Goal: Transaction & Acquisition: Purchase product/service

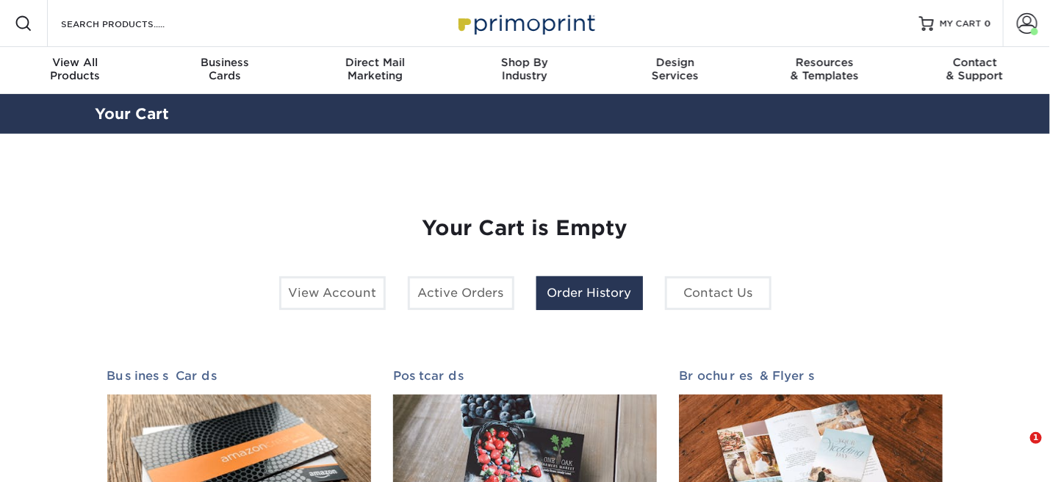
click at [586, 296] on link "Order History" at bounding box center [589, 293] width 107 height 34
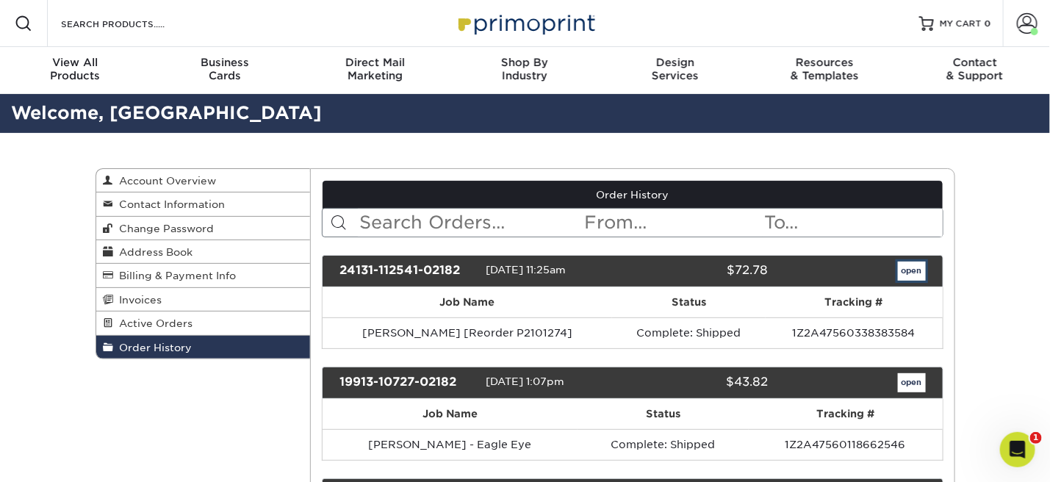
click at [908, 267] on link "open" at bounding box center [912, 271] width 28 height 19
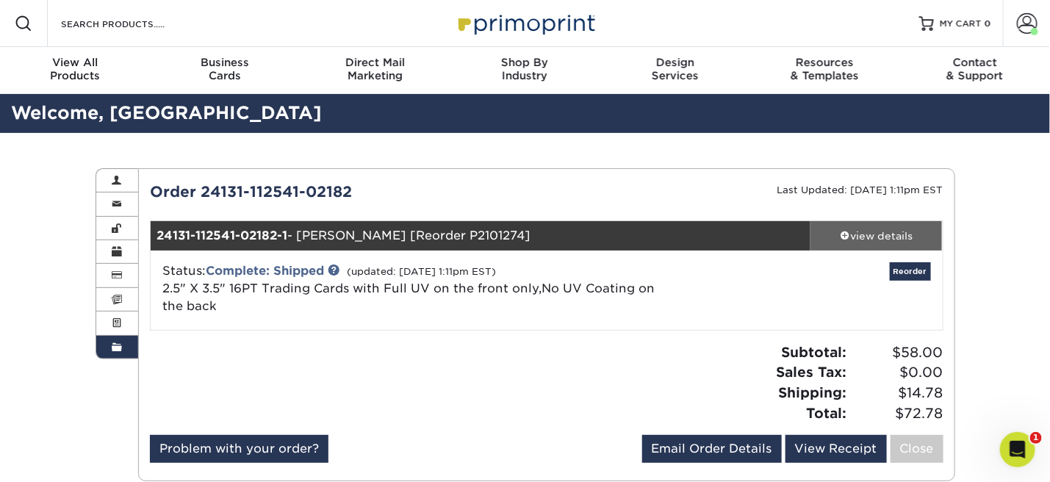
click at [849, 233] on div "view details" at bounding box center [876, 235] width 132 height 15
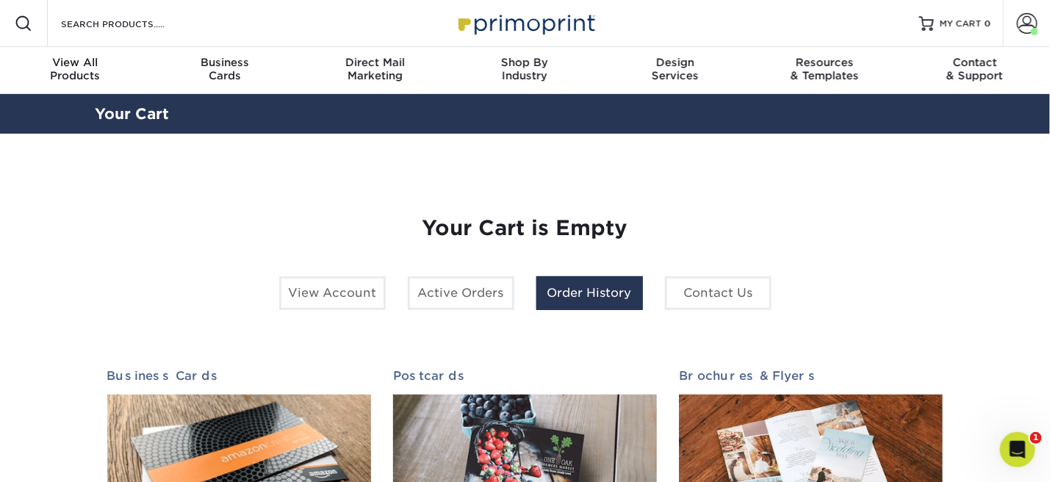
click at [605, 293] on link "Order History" at bounding box center [589, 293] width 107 height 34
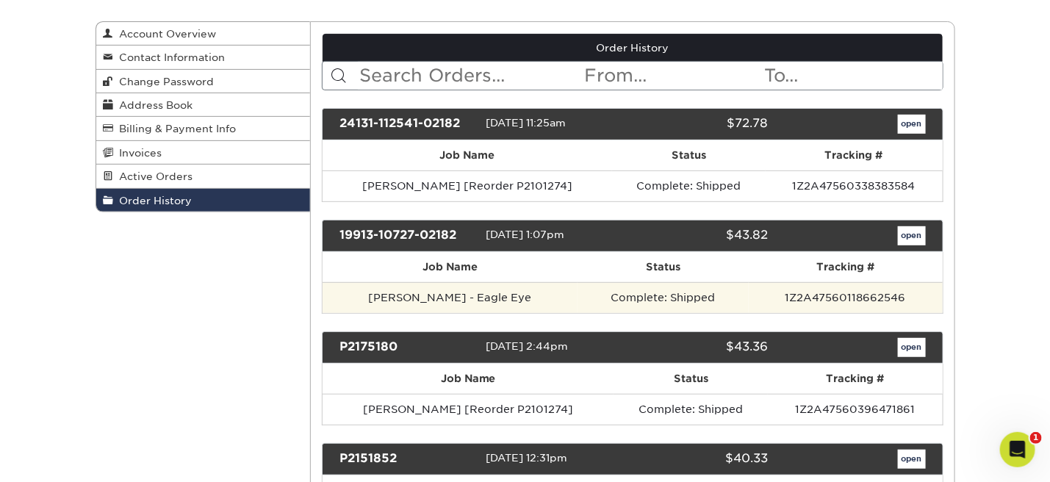
scroll to position [220, 0]
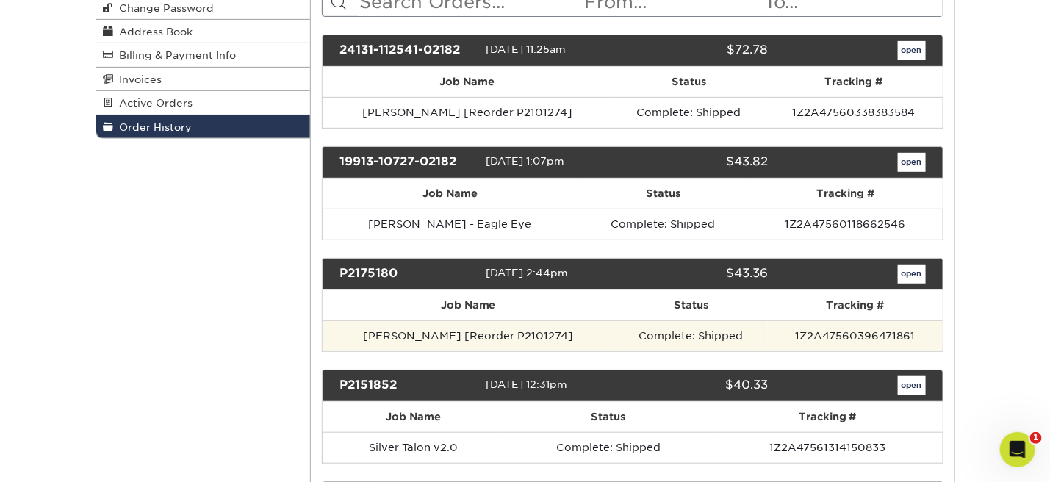
click at [713, 328] on td "Complete: Shipped" at bounding box center [690, 335] width 154 height 31
click at [671, 329] on td "Complete: Shipped" at bounding box center [690, 335] width 154 height 31
click at [434, 332] on td "Jon S [Reorder P2101274]" at bounding box center [468, 335] width 291 height 31
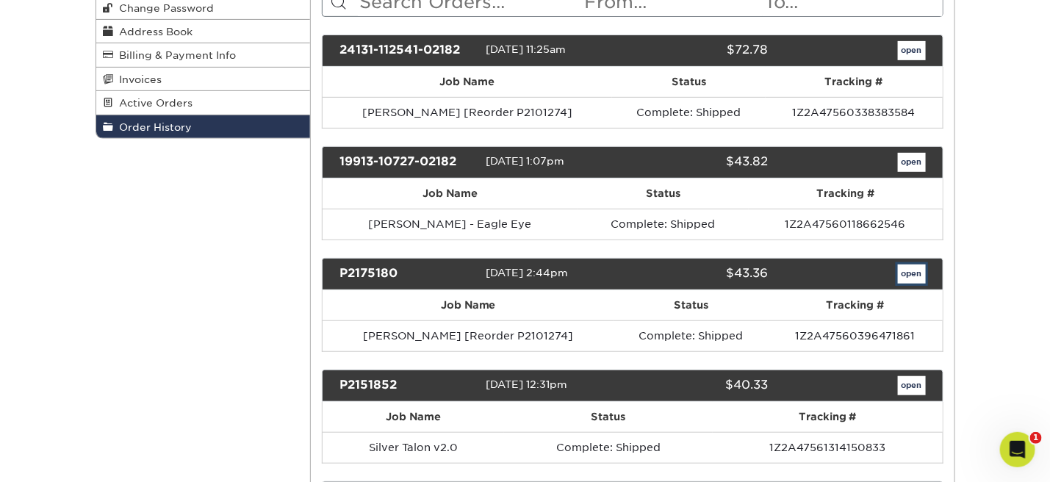
click at [915, 274] on link "open" at bounding box center [912, 273] width 28 height 19
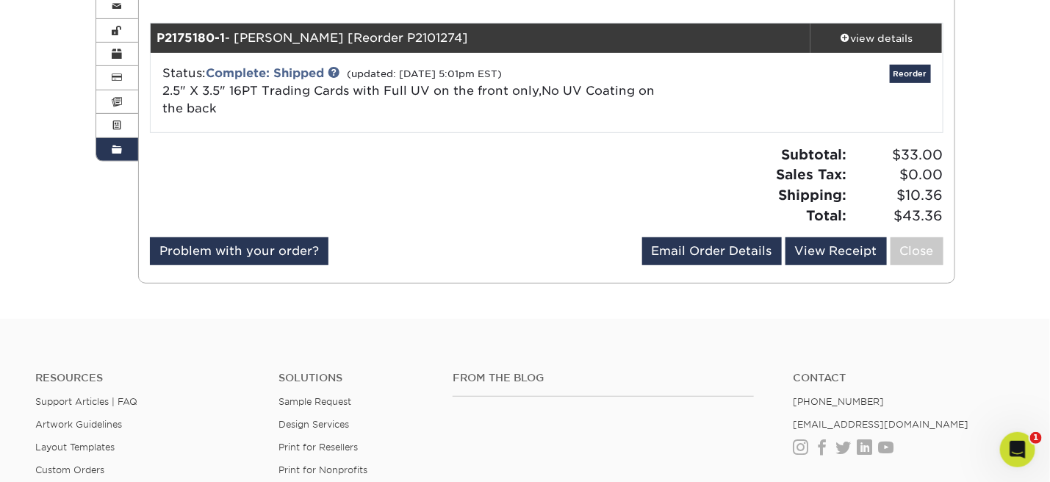
scroll to position [96, 0]
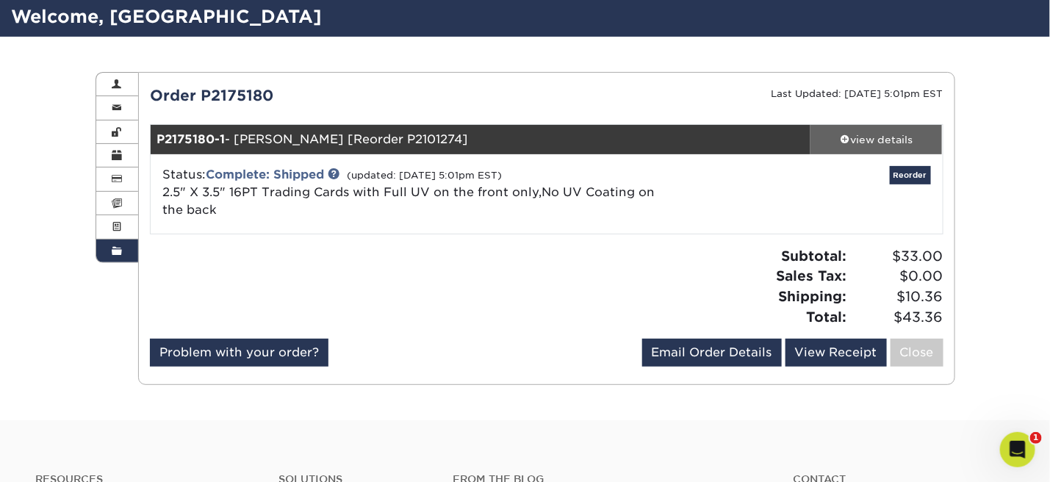
click at [875, 140] on div "view details" at bounding box center [876, 139] width 132 height 15
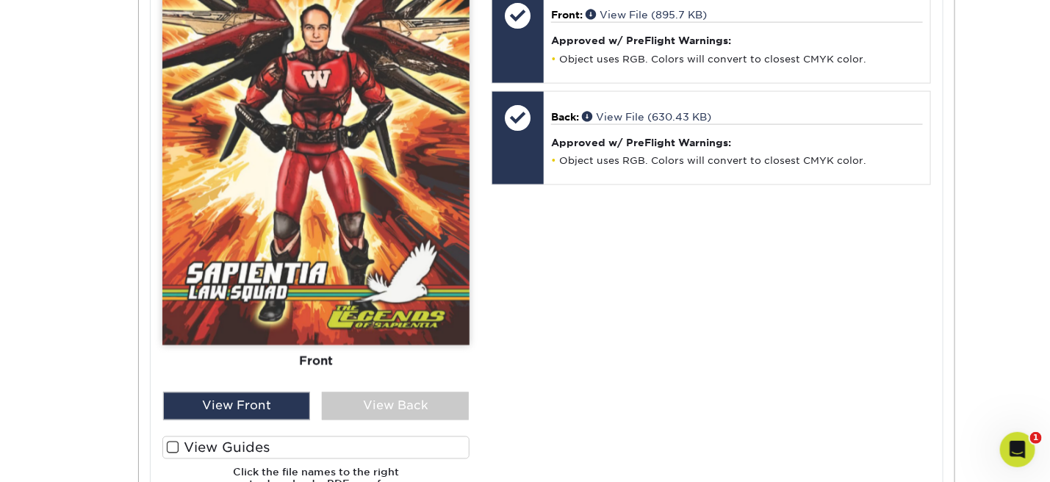
scroll to position [684, 0]
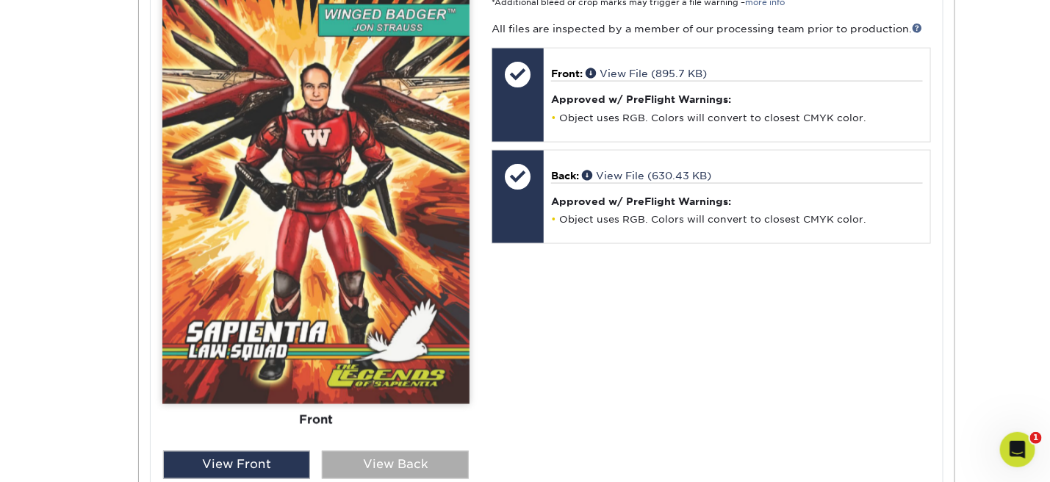
click at [423, 463] on div "View Back" at bounding box center [395, 465] width 147 height 28
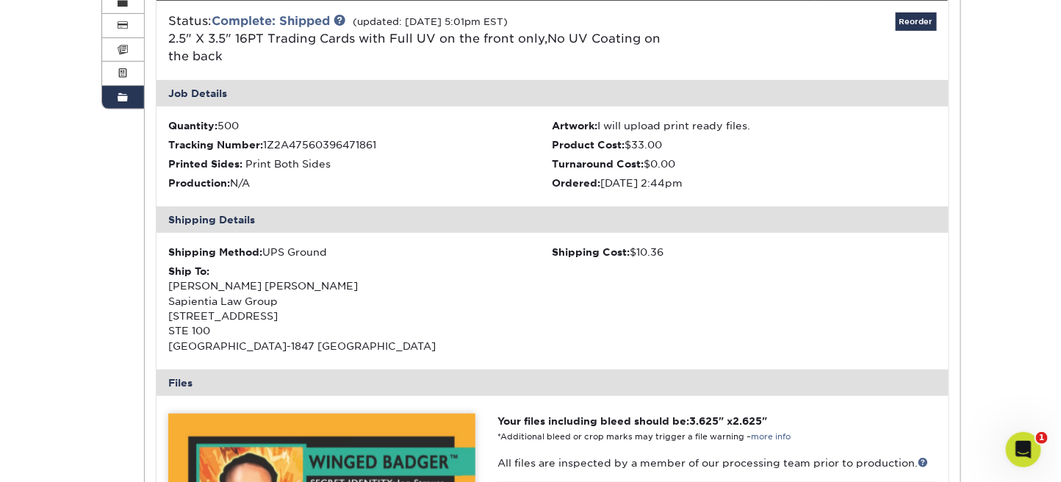
scroll to position [0, 0]
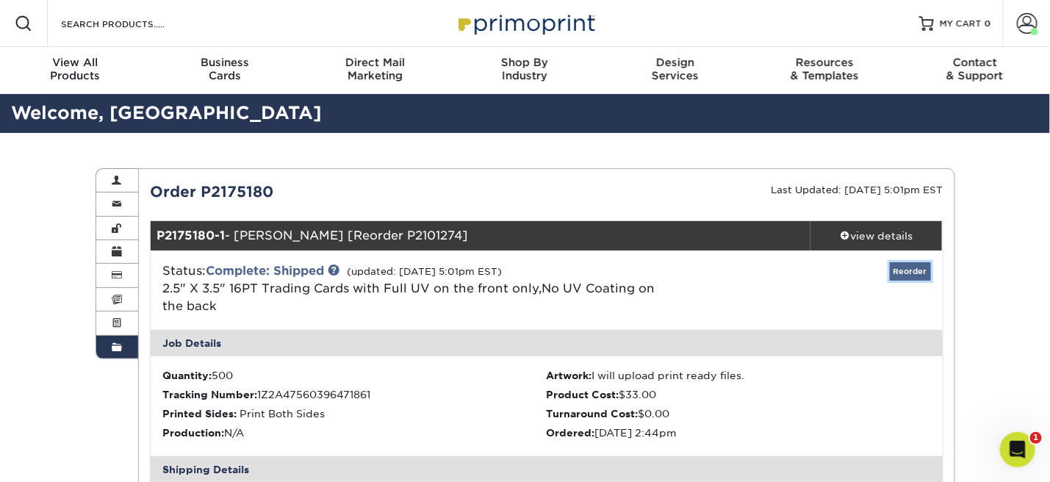
click at [915, 272] on link "Reorder" at bounding box center [910, 271] width 41 height 18
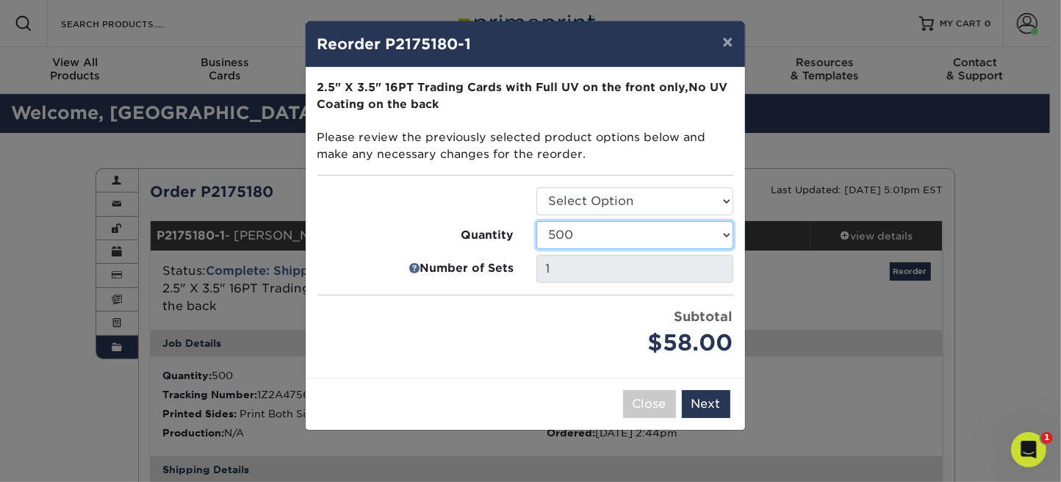
click at [723, 236] on select "25 50 75 100 250 500 1000 2500 5000 10000 15000 20000 25000" at bounding box center [634, 235] width 197 height 28
click at [536, 221] on select "25 50 75 100 250 500 1000 2500 5000 10000 15000 20000 25000" at bounding box center [634, 235] width 197 height 28
click at [720, 239] on select "25 50 75 100 250 500 1000 2500 5000 10000 15000 20000 25000" at bounding box center [634, 235] width 197 height 28
select select "f593fda3-2d5c-4b9e-9c2c-6197b899ae74"
click at [536, 221] on select "25 50 75 100 250 500 1000 2500 5000 10000 15000 20000 25000" at bounding box center [634, 235] width 197 height 28
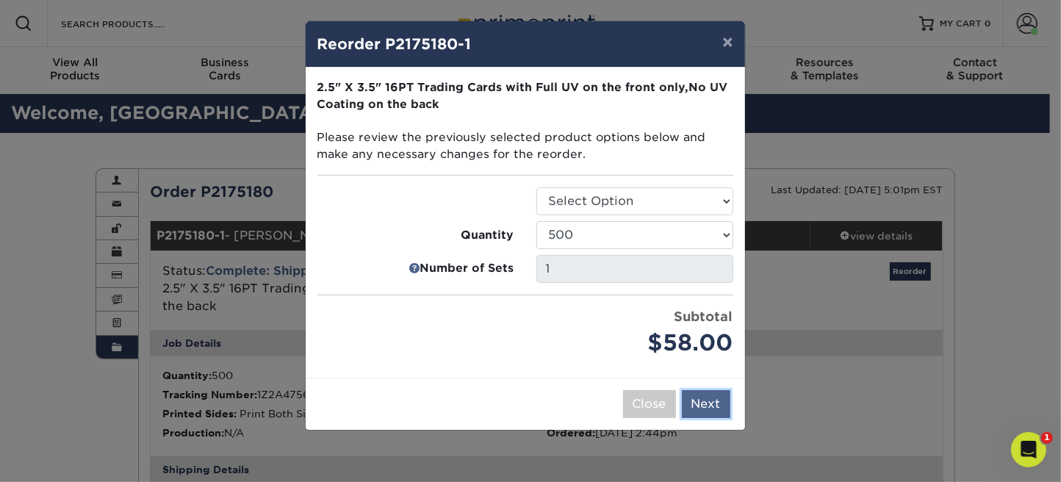
click at [705, 400] on button "Next" at bounding box center [706, 404] width 48 height 28
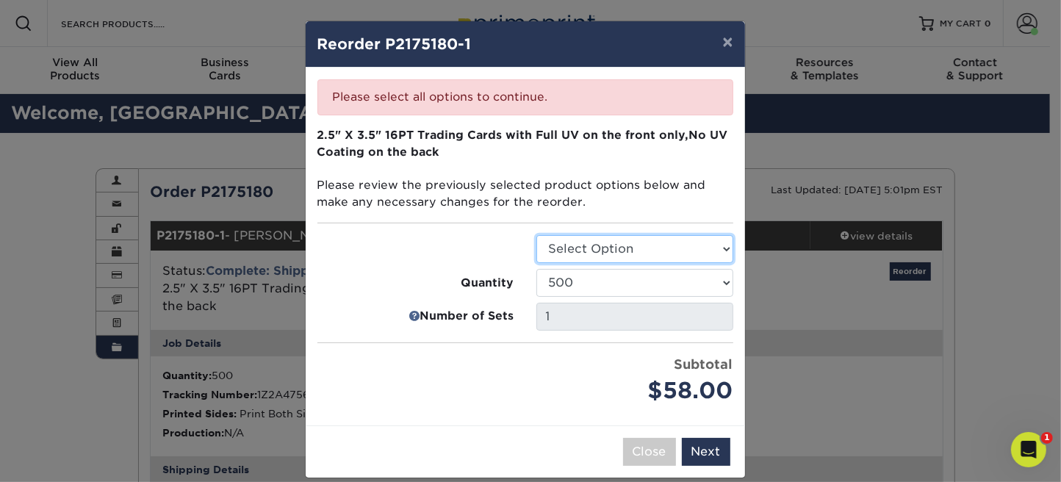
click at [688, 245] on select "Select Option Trading Cards" at bounding box center [634, 249] width 197 height 28
select select "c2f9bce9-36c2-409d-b101-c29d9d031e18"
click at [536, 235] on select "Select Option Trading Cards" at bounding box center [634, 249] width 197 height 28
click at [545, 414] on div "Please select all options to continue. Only quantities that can be shipped to t…" at bounding box center [525, 247] width 439 height 358
click at [712, 444] on button "Next" at bounding box center [706, 452] width 48 height 28
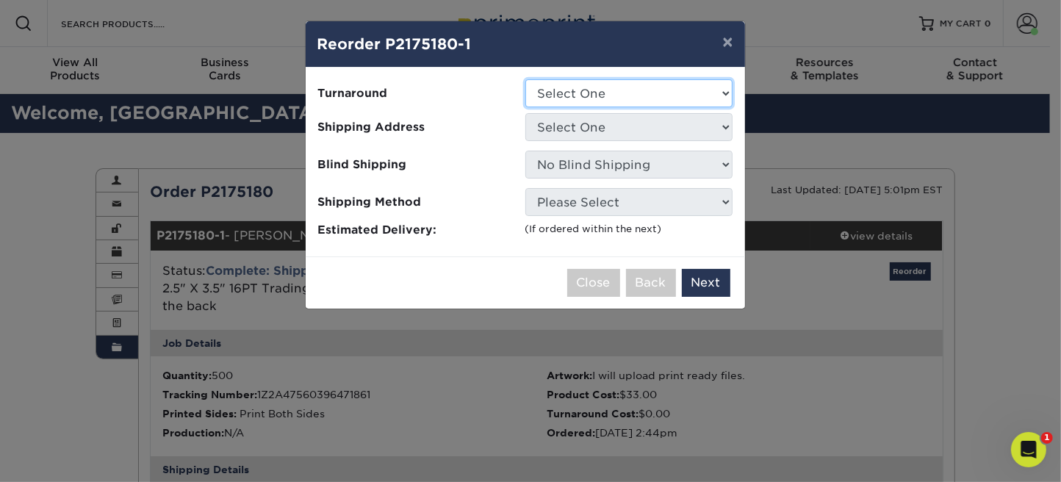
click at [723, 88] on select "Select One 2-4 Business Days 2 Day Next Business Day" at bounding box center [628, 93] width 207 height 28
select select "7763de0f-eef3-4a54-9288-cc5a820b8797"
click at [525, 79] on select "Select One 2-4 Business Days 2 Day Next Business Day" at bounding box center [628, 93] width 207 height 28
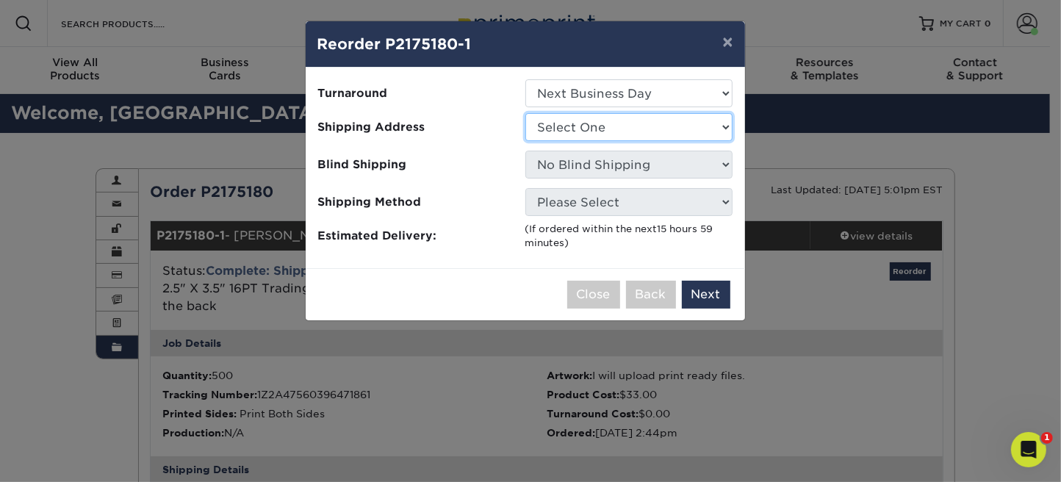
click at [704, 125] on select "Select One Chicago Hyatt NAMWOLF NYC NAMWOLF NYC Sapientia" at bounding box center [628, 127] width 207 height 28
select select "68784"
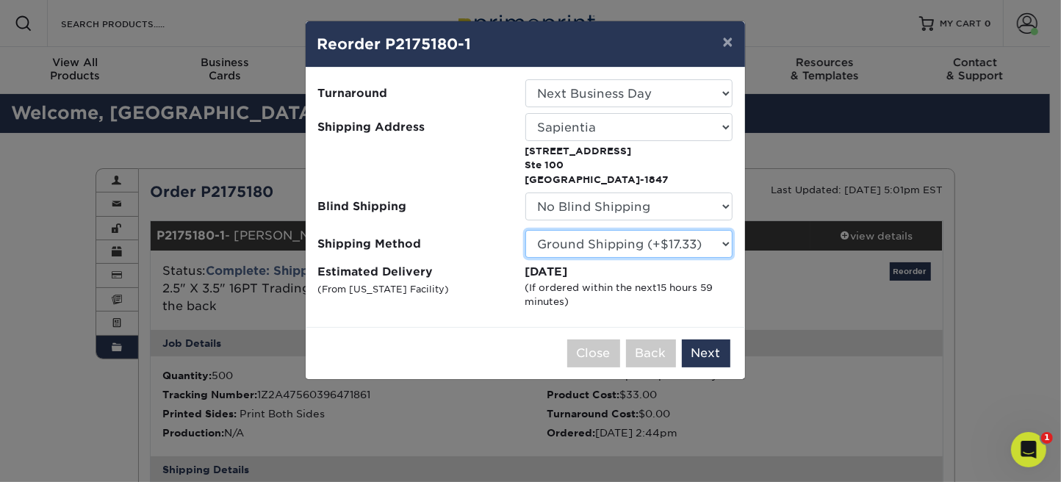
click at [724, 240] on select "Please Select Ground Shipping (+$17.33) 3 Day Shipping Service (+$21.02) 2 Day …" at bounding box center [628, 244] width 207 height 28
click at [707, 356] on button "Next" at bounding box center [706, 353] width 48 height 28
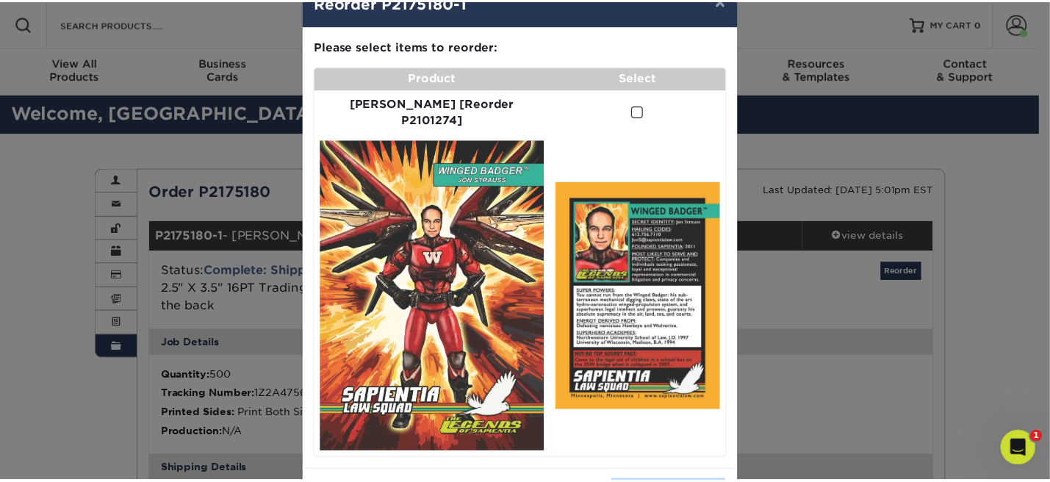
scroll to position [60, 0]
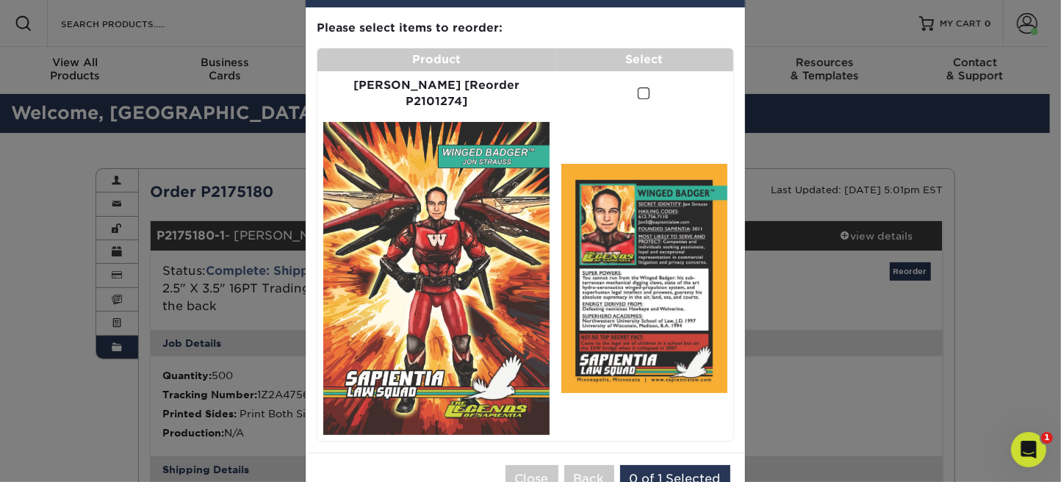
click at [638, 87] on span at bounding box center [644, 94] width 12 height 14
click at [0, 0] on input "checkbox" at bounding box center [0, 0] width 0 height 0
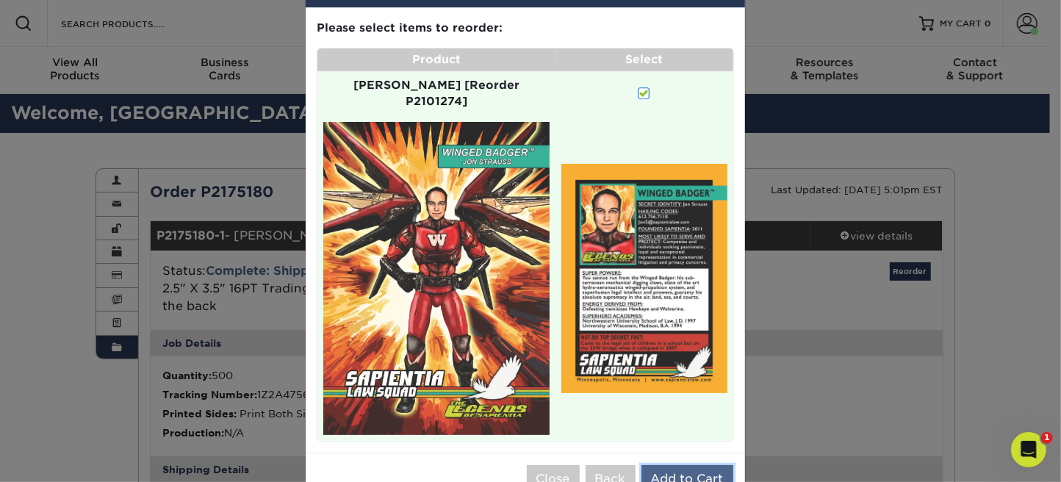
click at [688, 465] on button "Add to Cart" at bounding box center [687, 479] width 92 height 28
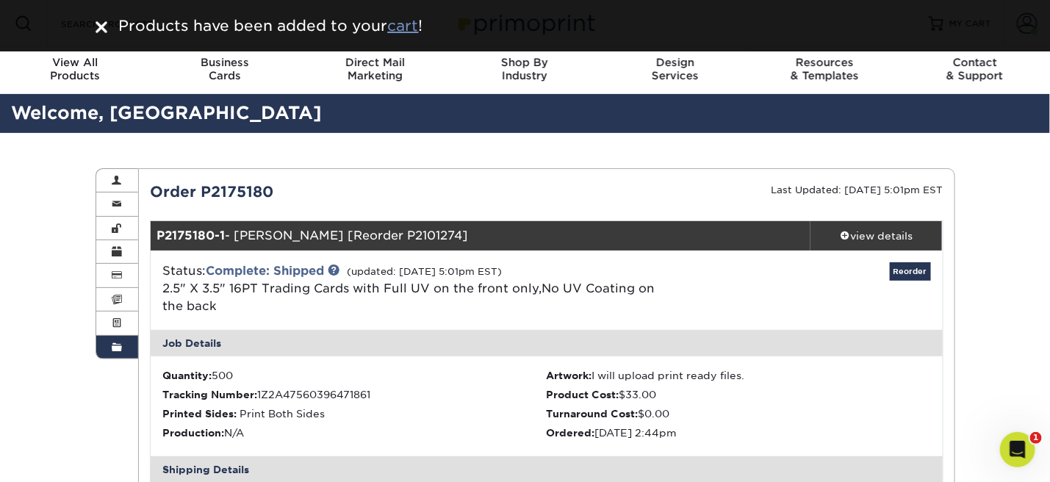
click at [403, 25] on u "cart" at bounding box center [403, 26] width 31 height 18
